Goal: Register for event/course: Sign up to attend an event or enroll in a course

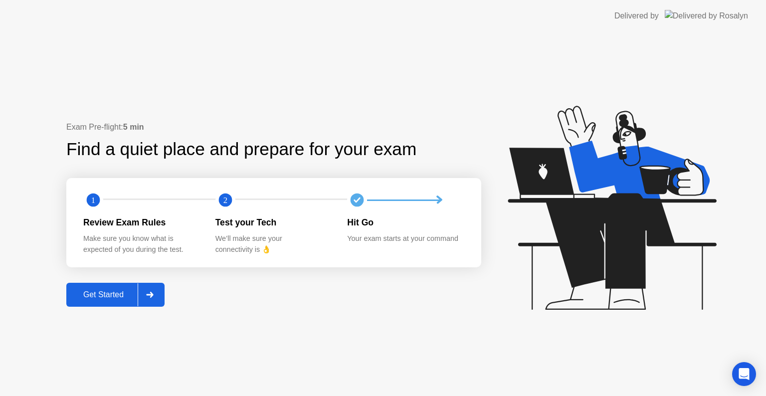
click at [116, 304] on button "Get Started" at bounding box center [115, 295] width 98 height 24
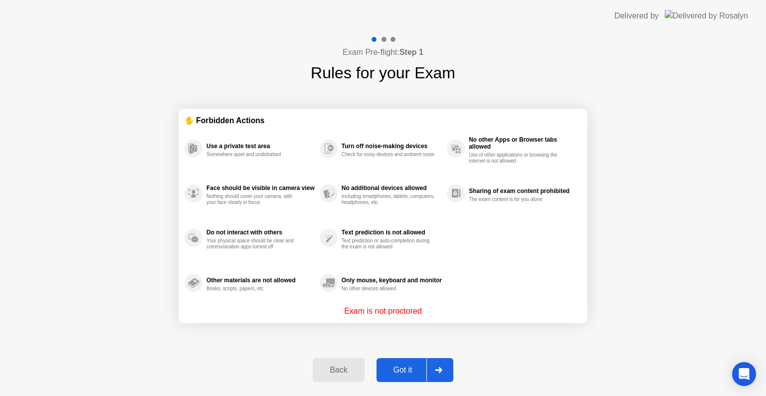
click at [394, 370] on div "Got it" at bounding box center [402, 369] width 47 height 9
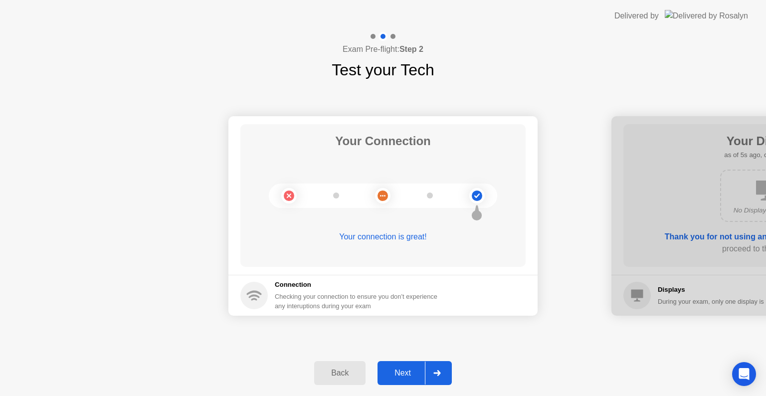
click at [394, 370] on div "Next" at bounding box center [402, 372] width 44 height 9
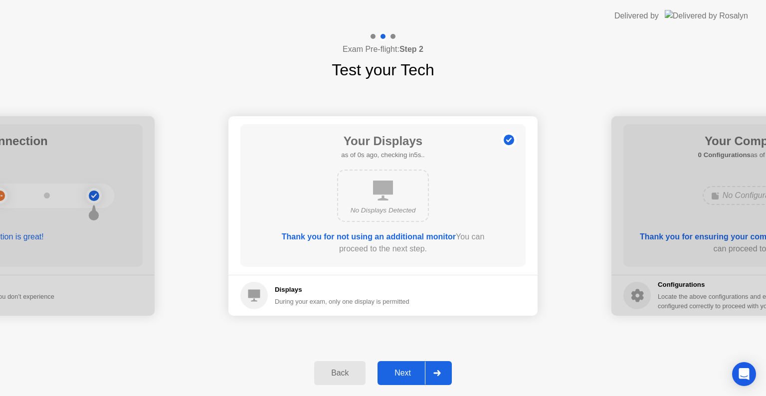
click at [394, 370] on div "Next" at bounding box center [402, 372] width 44 height 9
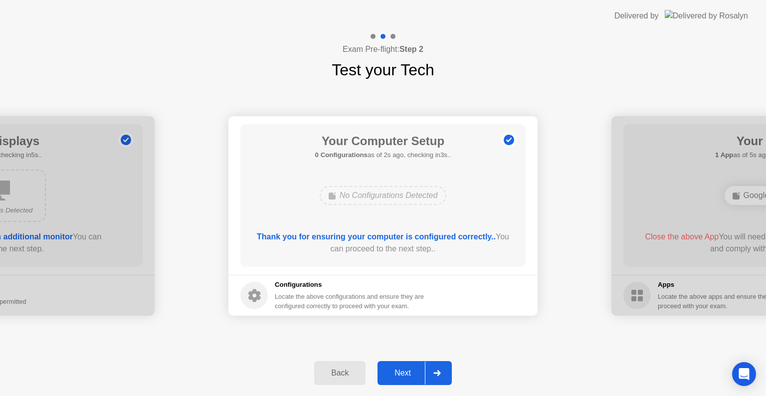
click at [394, 370] on div "Next" at bounding box center [402, 372] width 44 height 9
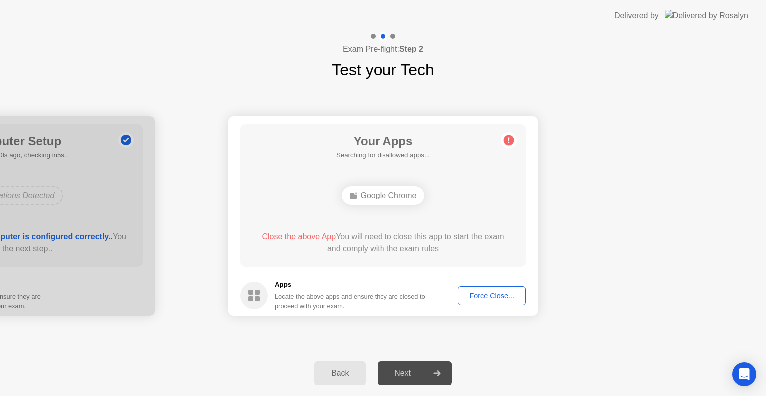
click at [494, 294] on div "Force Close..." at bounding box center [491, 296] width 61 height 8
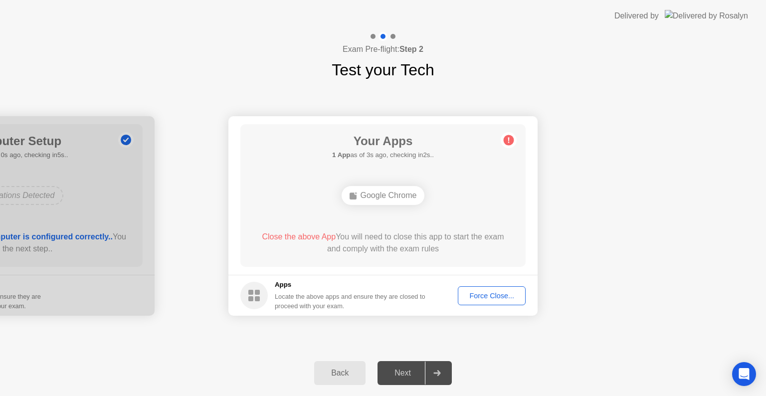
click at [495, 299] on div "Force Close..." at bounding box center [491, 296] width 61 height 8
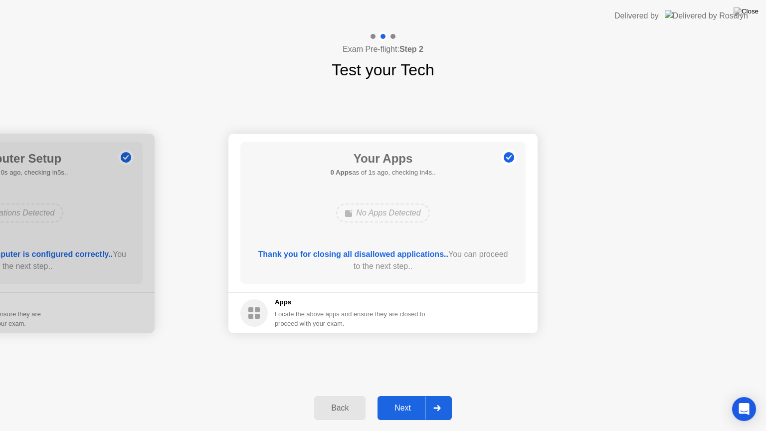
click at [407, 395] on div "Next" at bounding box center [402, 407] width 44 height 9
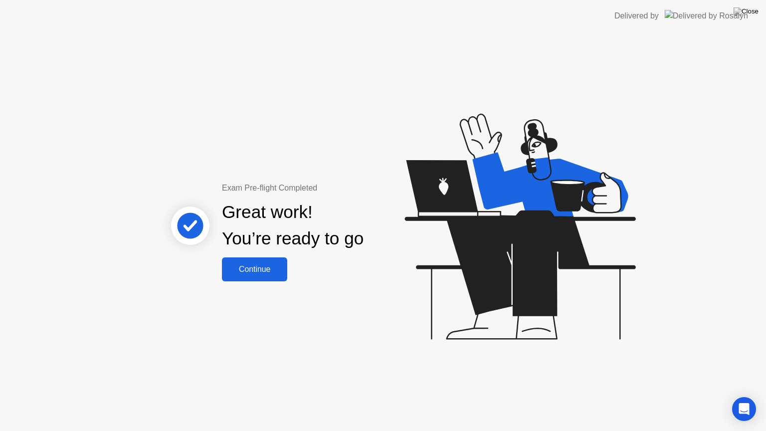
click at [267, 270] on div "Continue" at bounding box center [254, 269] width 59 height 9
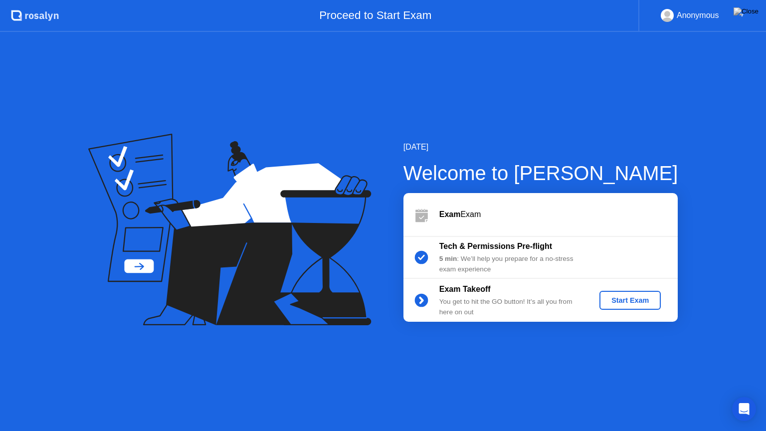
click at [624, 304] on div "Start Exam" at bounding box center [629, 300] width 53 height 8
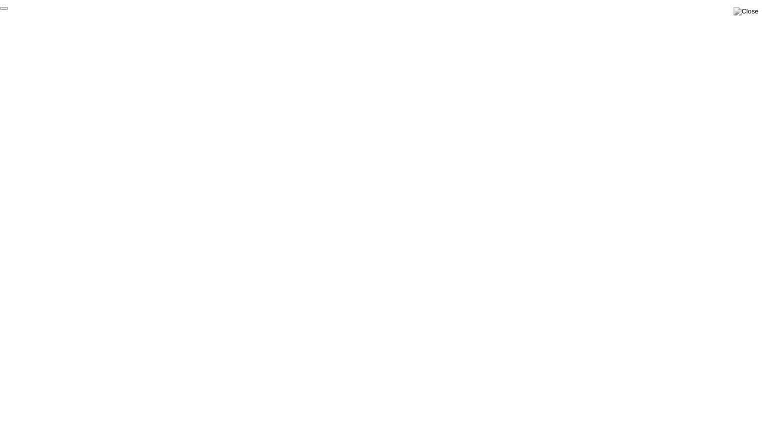
click div "End Proctoring Session"
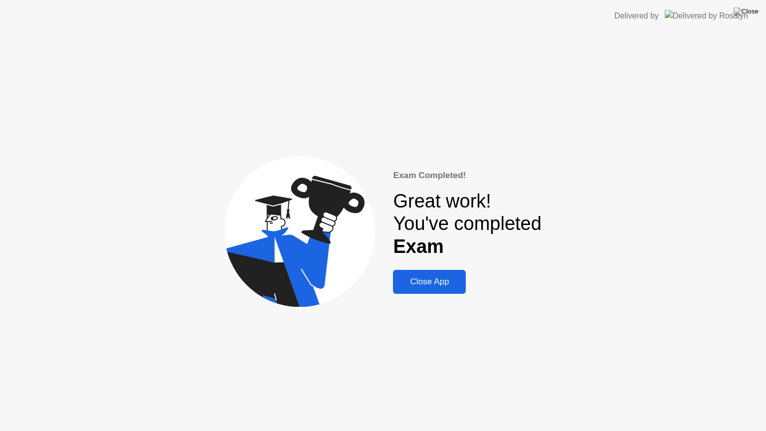
click at [421, 283] on div "Close App" at bounding box center [429, 282] width 67 height 10
